Goal: Task Accomplishment & Management: Use online tool/utility

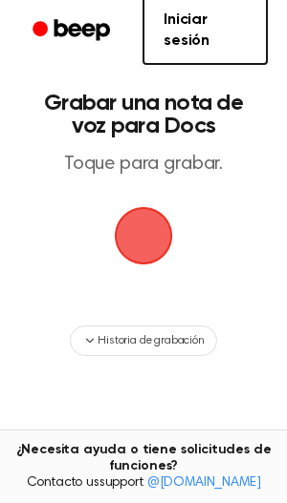
click at [142, 227] on span "button" at bounding box center [143, 236] width 90 height 90
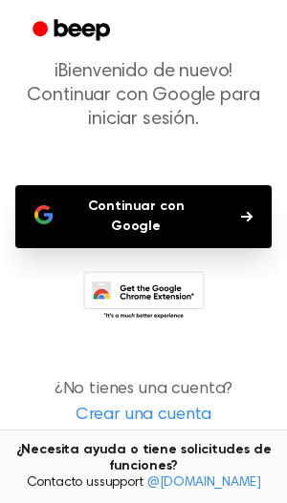
scroll to position [106, 0]
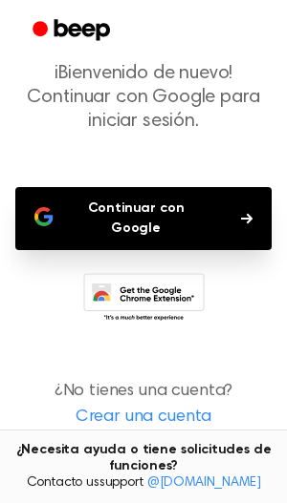
click at [159, 406] on link "Crear una cuenta" at bounding box center [143, 418] width 248 height 26
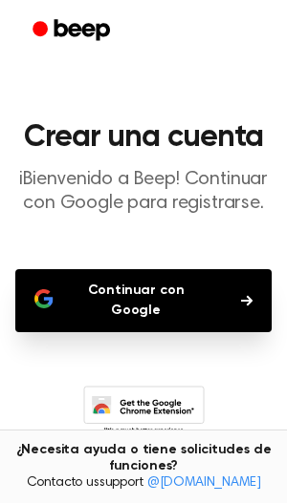
click at [154, 293] on button "Continuar con Google" at bounding box center [143, 300] width 256 height 63
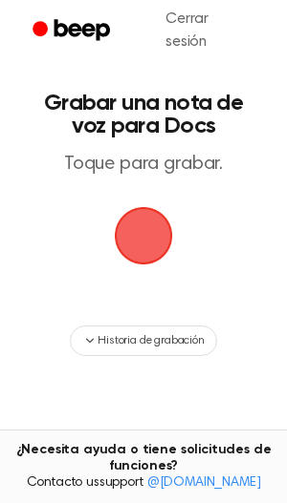
click at [135, 246] on span "button" at bounding box center [143, 236] width 78 height 78
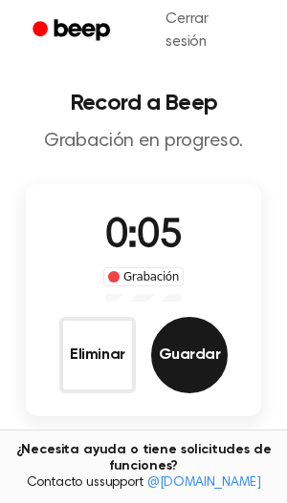
click at [181, 347] on button "Guardar" at bounding box center [189, 355] width 76 height 76
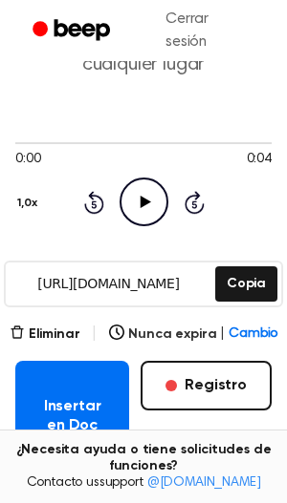
scroll to position [138, 0]
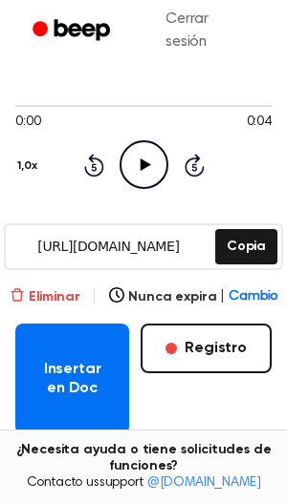
click at [39, 300] on button "Eliminar" at bounding box center [45, 298] width 71 height 20
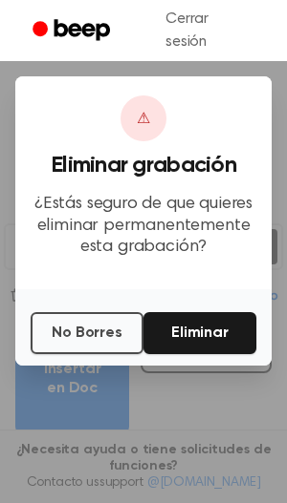
click at [203, 332] on button "Eliminar" at bounding box center [199, 333] width 113 height 42
